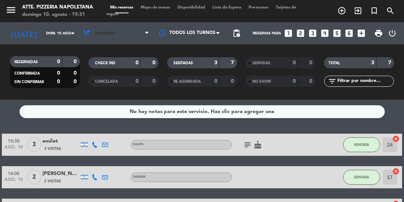
click at [112, 27] on span "Almuerzo" at bounding box center [116, 33] width 74 height 16
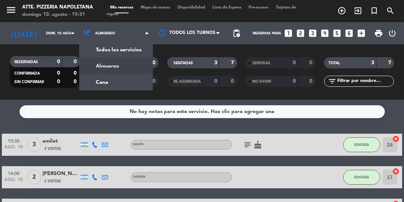
click at [102, 83] on div "menu Atte. Pizzeria Napoletana [PERSON_NAME] 10. [PERSON_NAME] - 19:31 Mis rese…" at bounding box center [202, 50] width 404 height 100
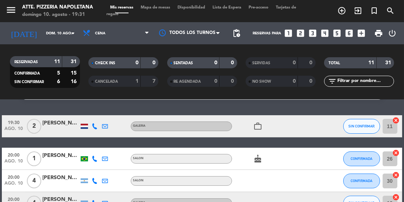
scroll to position [19, 0]
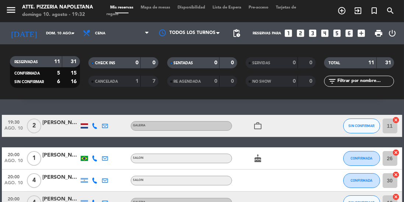
click at [158, 7] on span "Mapa de mesas" at bounding box center [155, 8] width 37 height 4
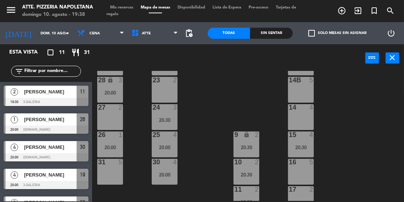
click at [61, 98] on div at bounding box center [46, 102] width 85 height 8
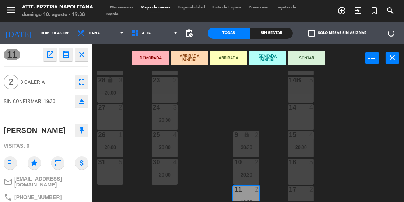
click at [307, 58] on button "SENTAR" at bounding box center [307, 58] width 37 height 15
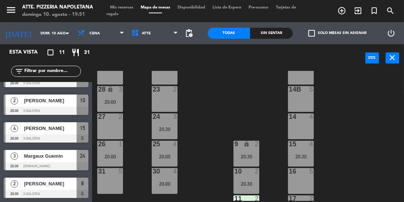
scroll to position [108, 0]
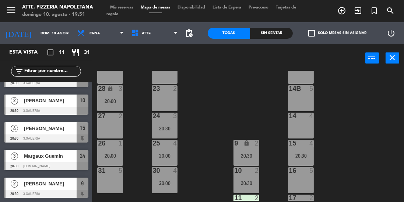
click at [157, 187] on div "30 4 20:00" at bounding box center [165, 180] width 26 height 26
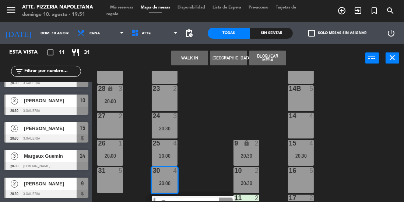
click at [111, 180] on div "31 5" at bounding box center [110, 180] width 26 height 26
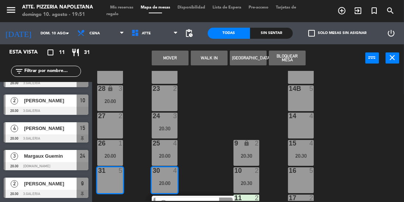
click at [170, 51] on button "Mover" at bounding box center [170, 58] width 37 height 15
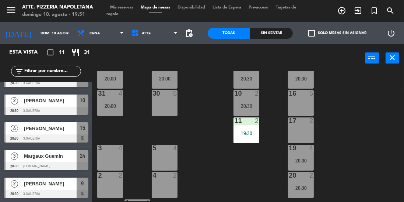
scroll to position [184, 0]
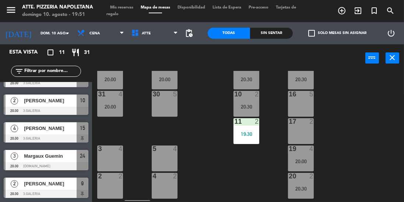
click at [292, 154] on div "19 4 20:00" at bounding box center [301, 158] width 26 height 26
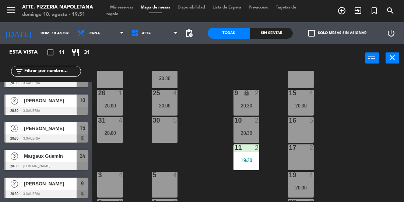
scroll to position [159, 0]
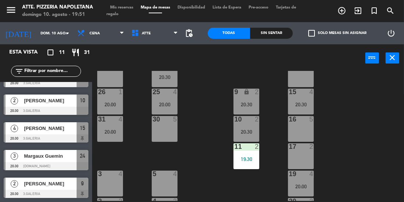
click at [302, 187] on div "20:00" at bounding box center [301, 186] width 26 height 5
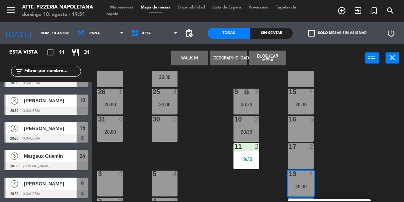
click at [292, 126] on div "16 5" at bounding box center [301, 129] width 26 height 26
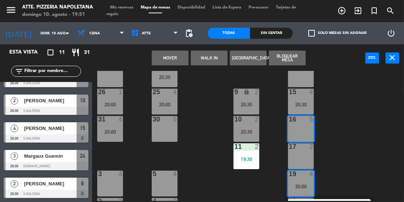
click at [166, 55] on button "Mover" at bounding box center [170, 58] width 37 height 15
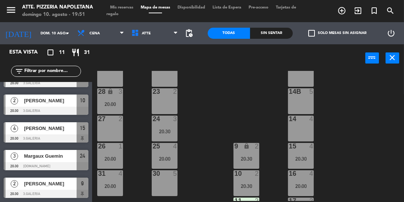
scroll to position [105, 0]
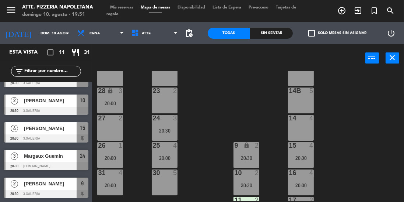
click at [303, 184] on div "20:00" at bounding box center [301, 184] width 26 height 5
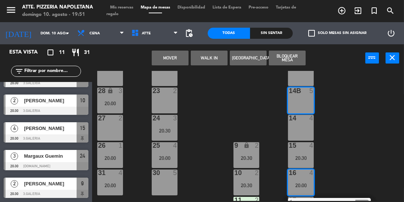
click at [166, 55] on button "Mover" at bounding box center [170, 58] width 37 height 15
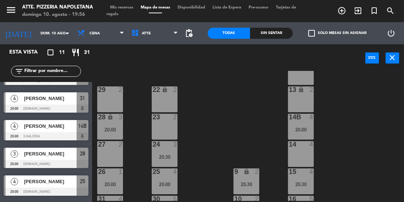
scroll to position [49, 0]
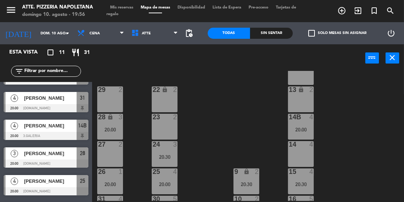
click at [50, 158] on div "[PERSON_NAME]" at bounding box center [49, 153] width 53 height 12
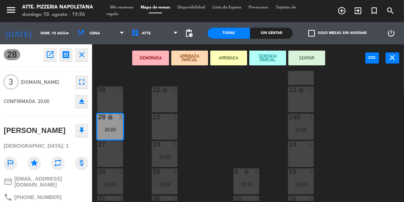
click at [304, 57] on button "SENTAR" at bounding box center [307, 58] width 37 height 15
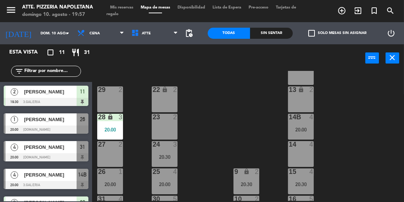
click at [47, 158] on div at bounding box center [46, 157] width 85 height 8
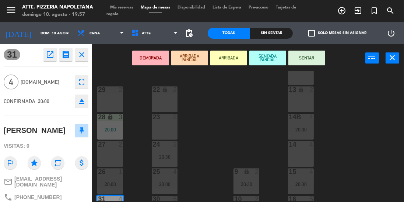
click at [313, 65] on button "SENTAR" at bounding box center [307, 58] width 37 height 15
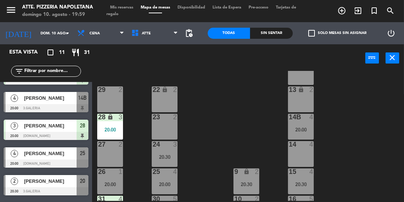
scroll to position [81, 0]
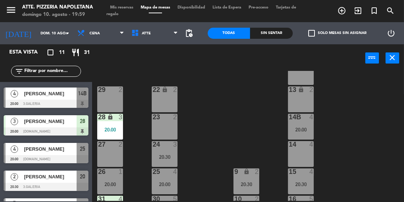
click at [38, 153] on div "[PERSON_NAME]" at bounding box center [49, 149] width 53 height 12
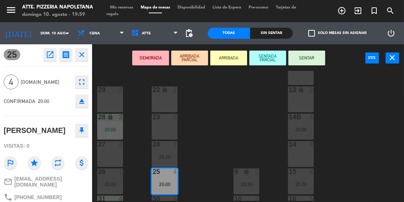
click at [317, 52] on button "SENTAR" at bounding box center [307, 58] width 37 height 15
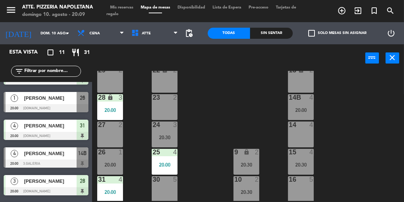
scroll to position [29, 0]
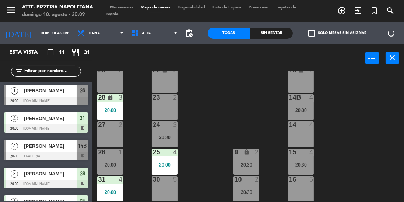
click at [36, 151] on div "[PERSON_NAME]" at bounding box center [49, 146] width 53 height 12
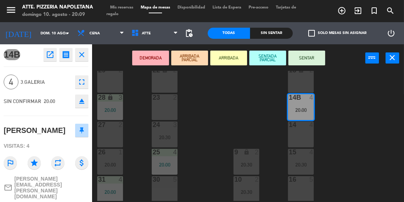
click at [310, 64] on button "SENTAR" at bounding box center [307, 58] width 37 height 15
